Goal: Transaction & Acquisition: Purchase product/service

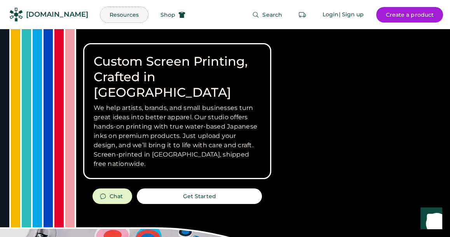
click at [104, 13] on button "Resources" at bounding box center [124, 15] width 48 height 16
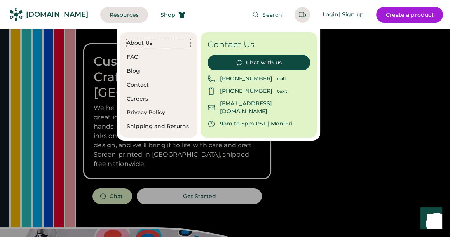
click at [141, 45] on div "About Us" at bounding box center [159, 43] width 64 height 8
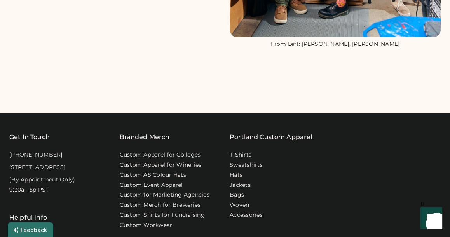
scroll to position [647, 0]
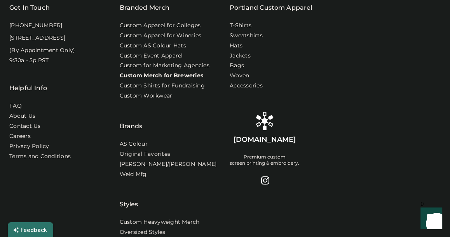
click at [180, 74] on link "Custom Merch for Breweries" at bounding box center [162, 76] width 84 height 8
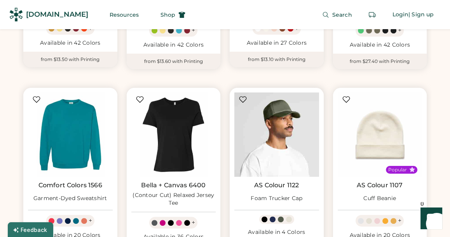
scroll to position [647, 0]
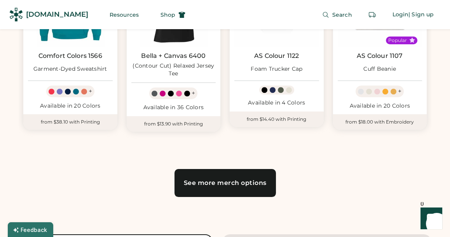
click at [257, 178] on link "See more merch options" at bounding box center [225, 183] width 101 height 28
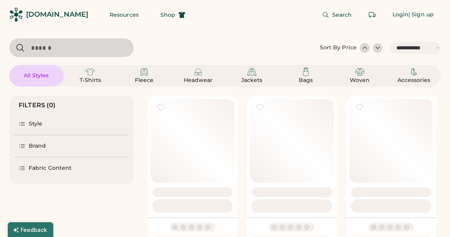
select select "*****"
select select "*"
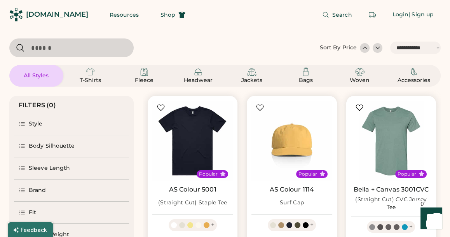
scroll to position [129, 0]
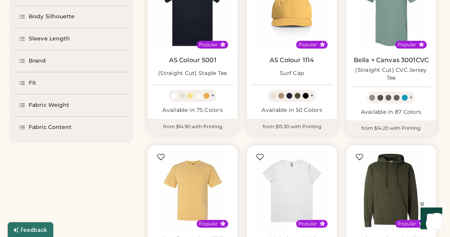
select select "*****"
select select "*"
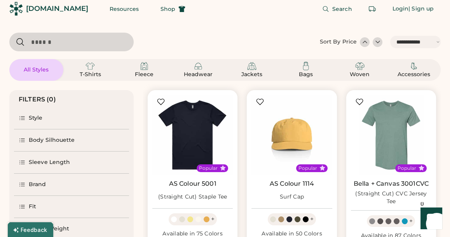
scroll to position [0, 0]
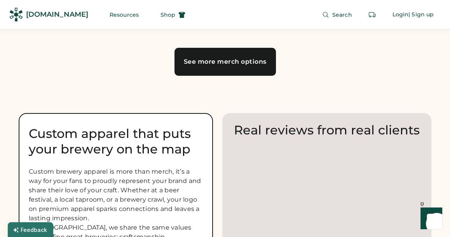
scroll to position [777, 0]
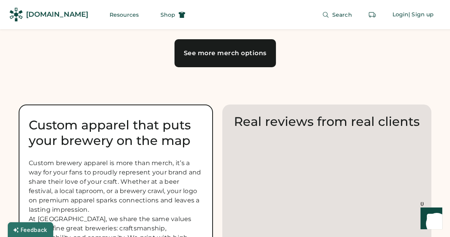
click at [223, 60] on link "See more merch options" at bounding box center [225, 53] width 101 height 28
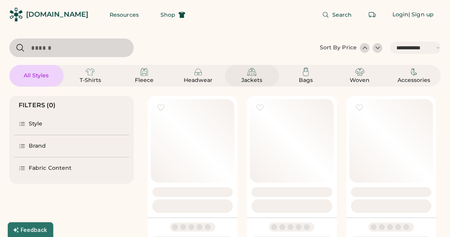
select select "*****"
select select "*"
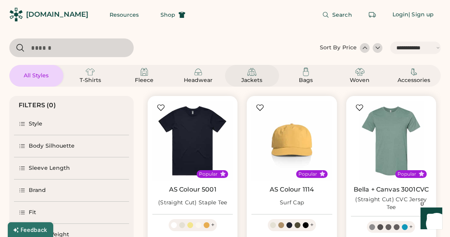
scroll to position [129, 0]
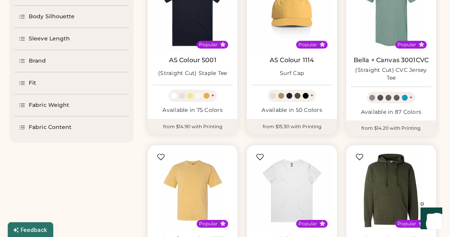
select select "*****"
select select "*"
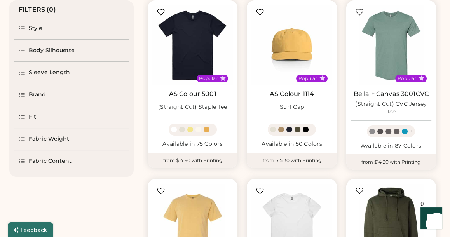
scroll to position [0, 0]
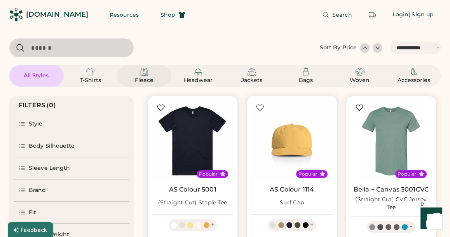
click at [149, 75] on div "Fleece" at bounding box center [144, 75] width 35 height 17
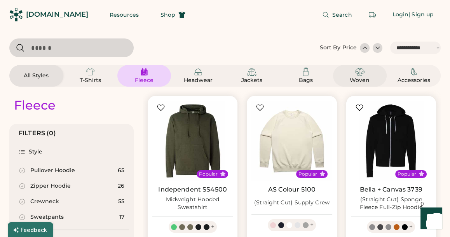
click at [360, 76] on img at bounding box center [359, 71] width 9 height 9
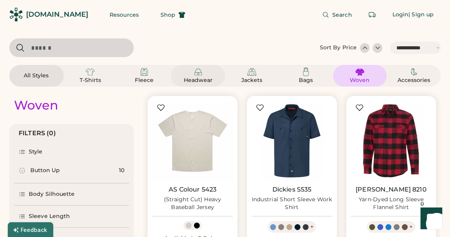
click at [198, 78] on div "Headwear" at bounding box center [198, 81] width 35 height 8
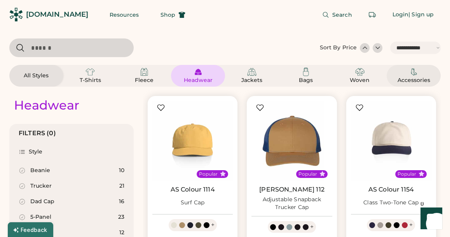
click at [414, 73] on img at bounding box center [413, 71] width 9 height 9
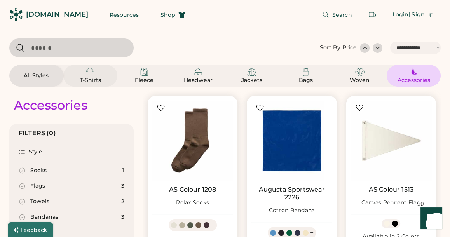
click at [88, 75] on img at bounding box center [90, 71] width 9 height 9
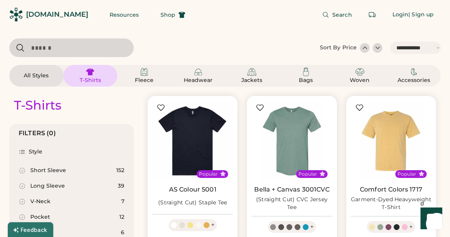
click at [344, 49] on div "Sort By Price" at bounding box center [338, 48] width 37 height 8
click at [360, 49] on div at bounding box center [365, 48] width 10 height 10
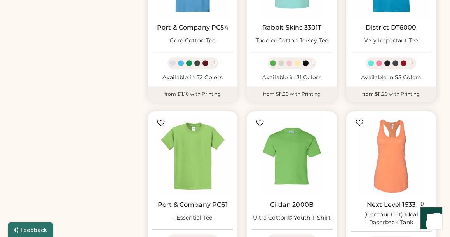
scroll to position [647, 0]
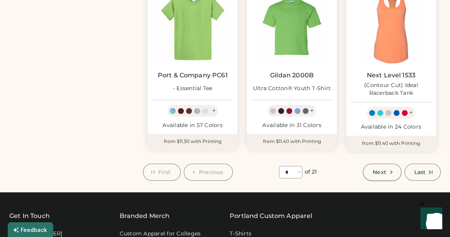
click at [387, 172] on button "Next" at bounding box center [382, 172] width 38 height 17
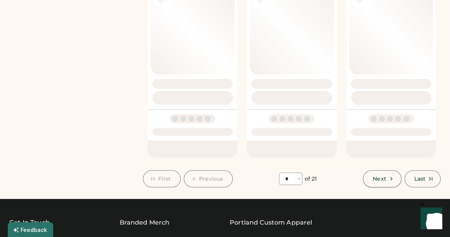
select select "*"
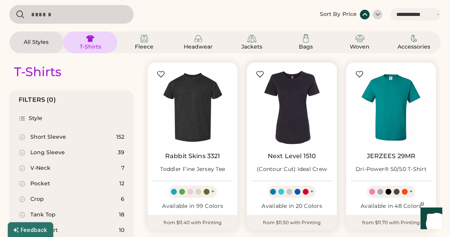
click at [304, 120] on img at bounding box center [291, 107] width 80 height 80
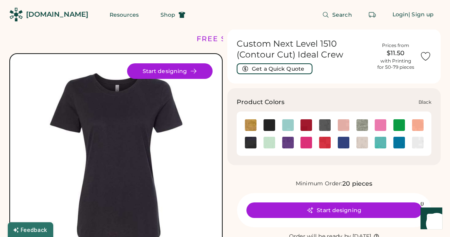
click at [269, 122] on img at bounding box center [270, 125] width 12 height 12
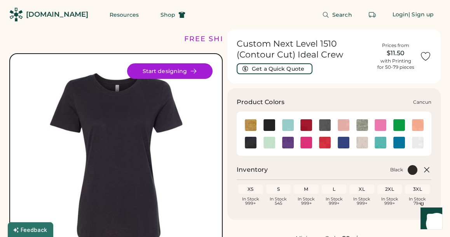
click at [288, 123] on img at bounding box center [288, 125] width 12 height 12
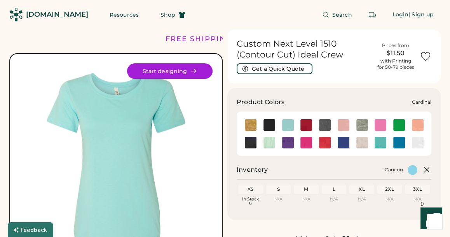
click at [314, 125] on div at bounding box center [306, 125] width 19 height 12
click at [305, 126] on img at bounding box center [306, 125] width 12 height 12
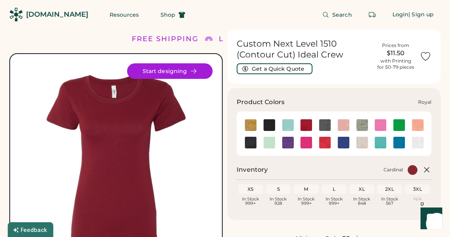
click at [342, 142] on img at bounding box center [344, 143] width 12 height 12
